Goal: Transaction & Acquisition: Obtain resource

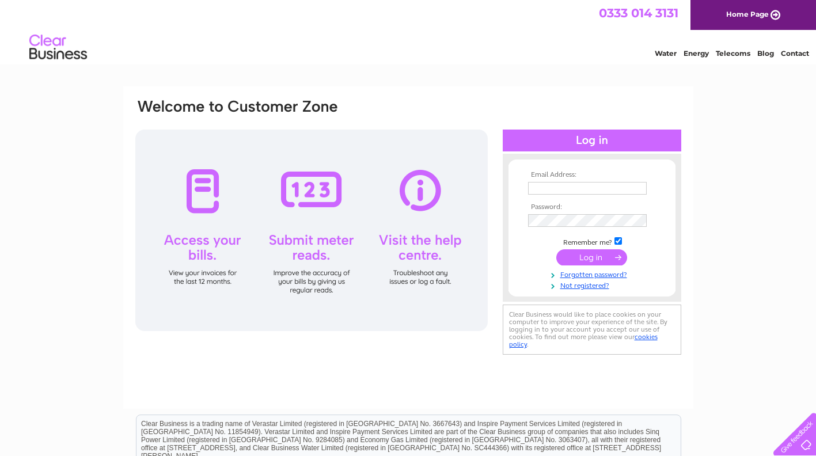
type input "l.kilminster@sky.com"
click at [606, 254] on input "submit" at bounding box center [591, 257] width 71 height 16
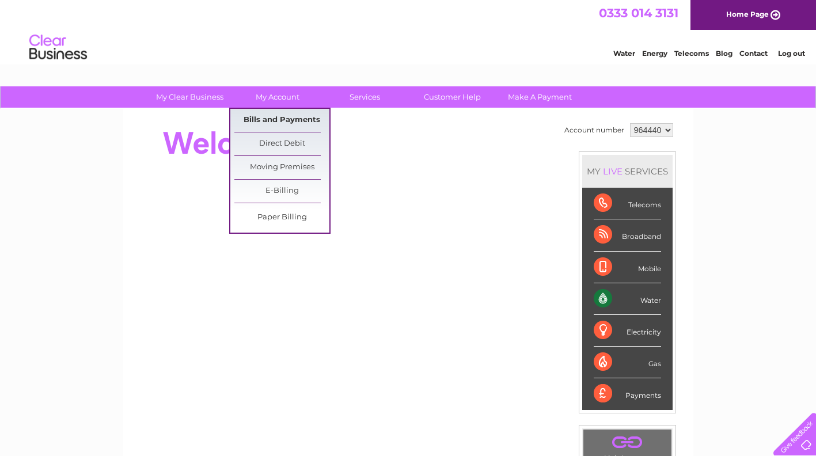
click at [296, 120] on link "Bills and Payments" at bounding box center [281, 120] width 95 height 23
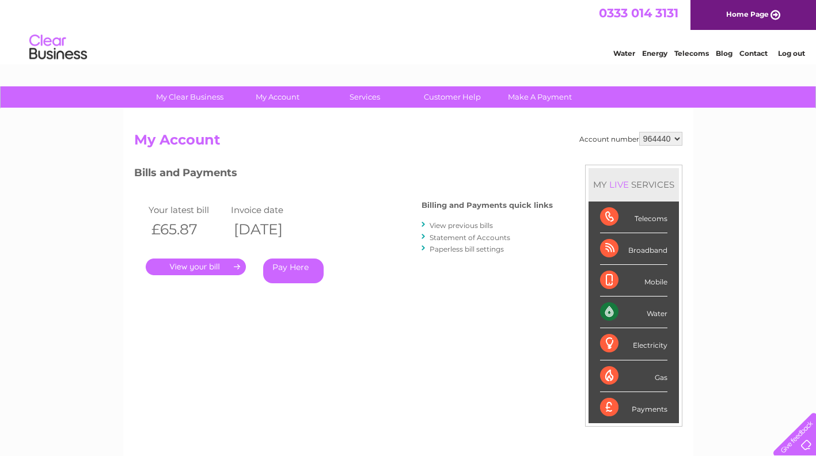
click at [219, 268] on link "." at bounding box center [196, 266] width 100 height 17
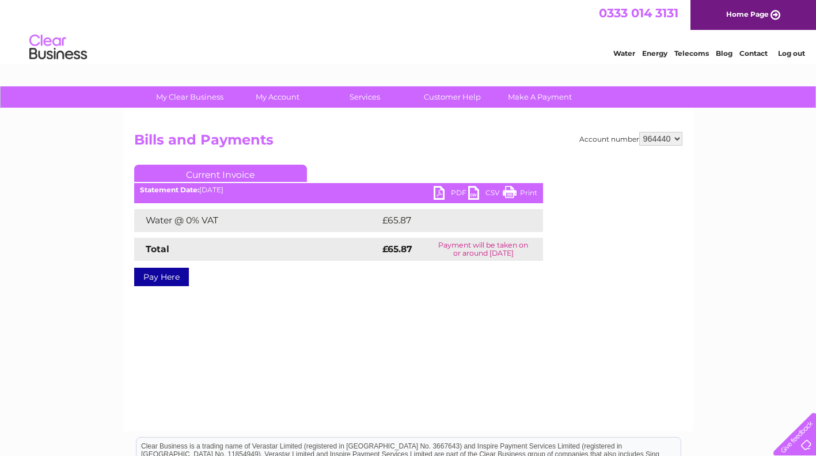
click at [445, 192] on link "PDF" at bounding box center [450, 194] width 35 height 17
